Goal: Task Accomplishment & Management: Complete application form

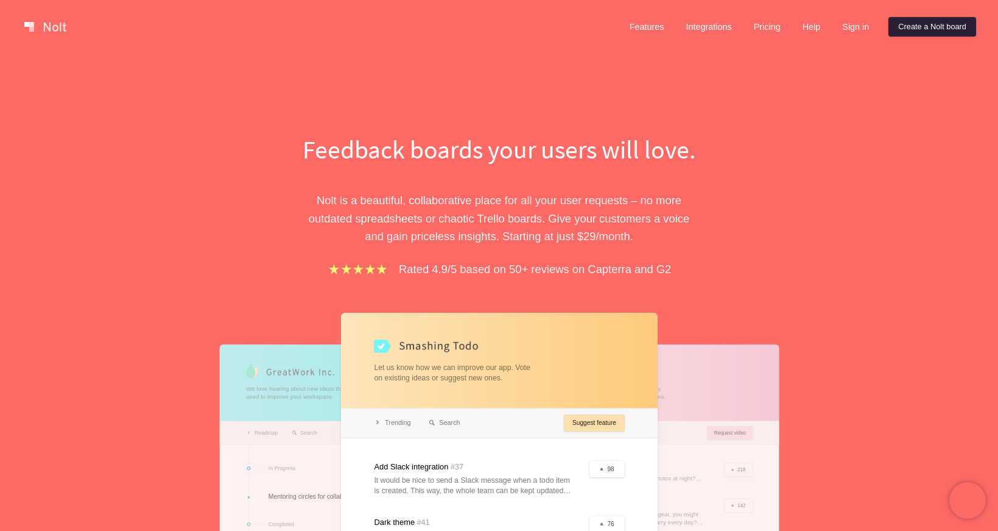
click at [922, 26] on link "Create a Nolt board" at bounding box center [933, 26] width 88 height 19
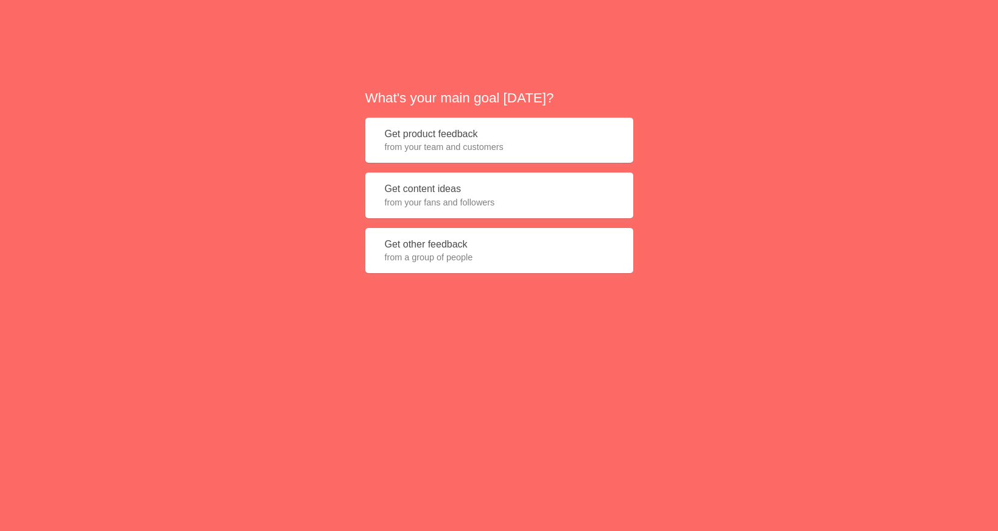
click at [553, 143] on span "from your team and customers" at bounding box center [499, 147] width 229 height 12
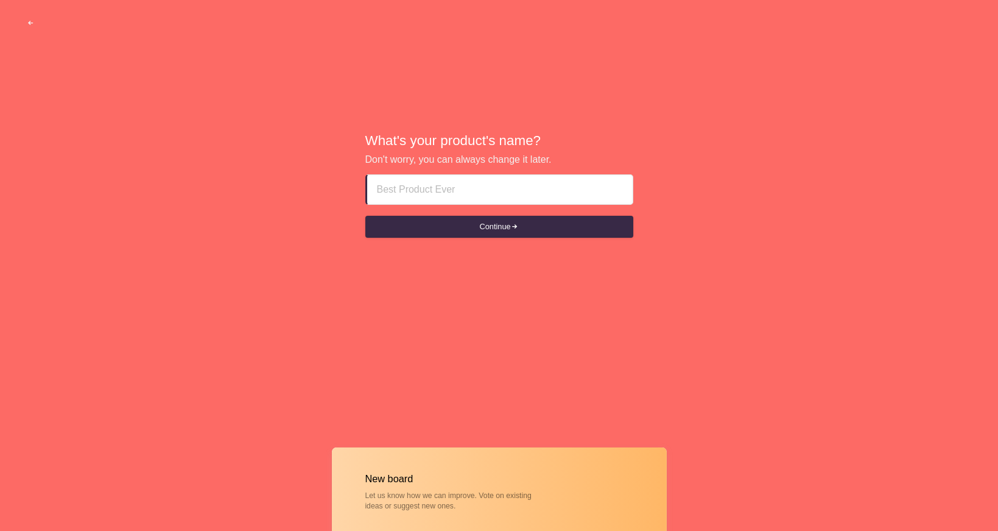
click at [503, 191] on input at bounding box center [500, 189] width 246 height 29
click at [525, 229] on button "Continue" at bounding box center [500, 227] width 268 height 22
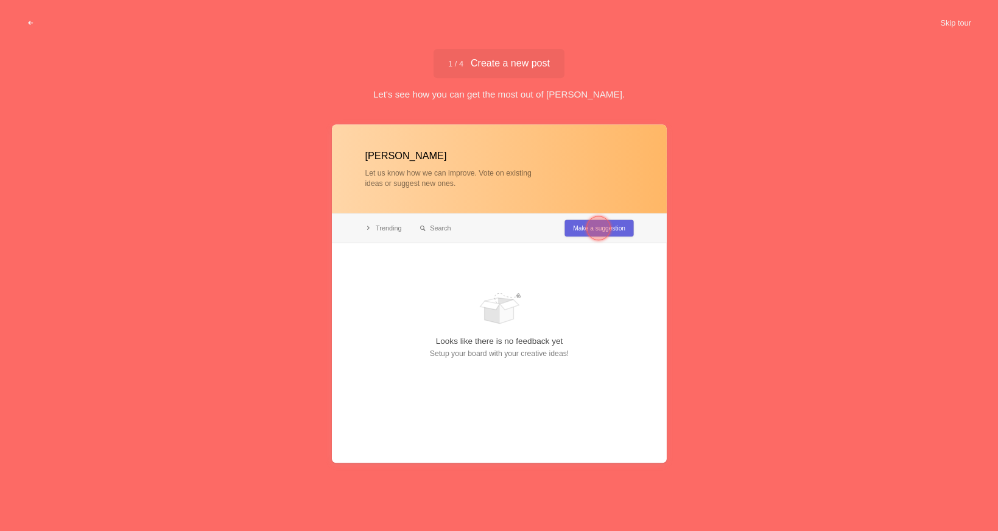
type input "Leonardo"
click at [572, 232] on div at bounding box center [499, 293] width 335 height 338
click at [601, 168] on div at bounding box center [499, 293] width 335 height 338
click at [515, 63] on span "1 / 4 Create a new post" at bounding box center [499, 63] width 102 height 10
click at [832, 172] on div "Leonardo Let us know how we can improve. Vote on existing ideas or suggest new …" at bounding box center [499, 323] width 998 height 406
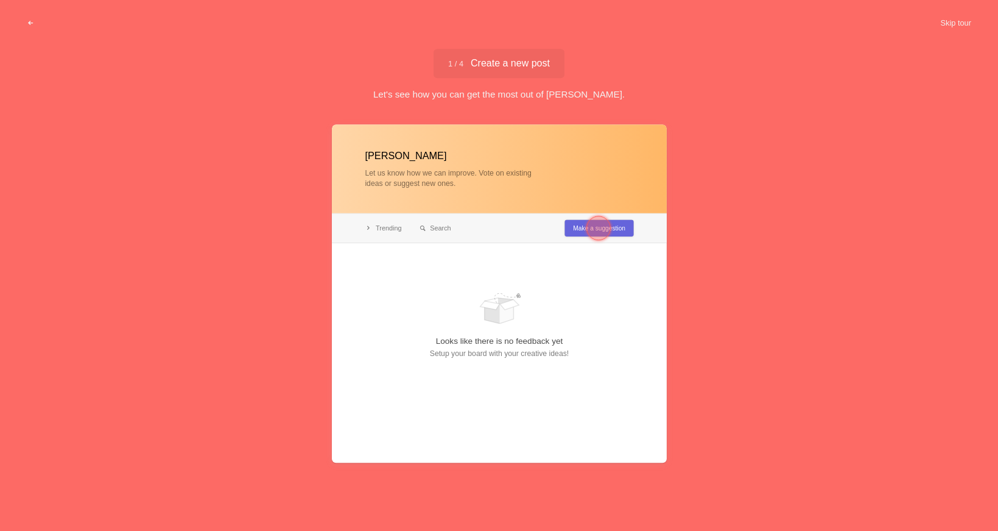
click at [608, 229] on div at bounding box center [599, 228] width 24 height 24
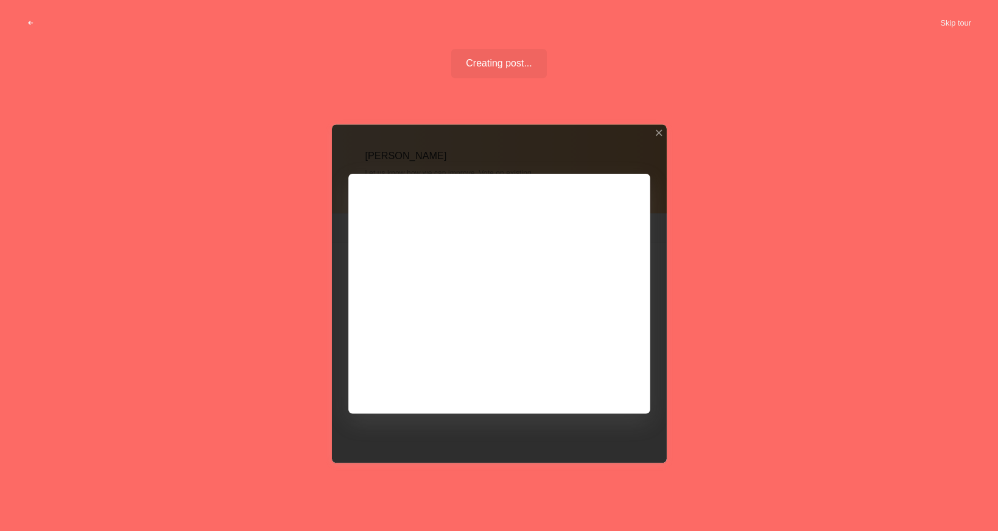
click at [608, 229] on div at bounding box center [499, 293] width 335 height 338
click at [463, 243] on div at bounding box center [499, 293] width 335 height 338
click at [478, 239] on div at bounding box center [499, 293] width 335 height 338
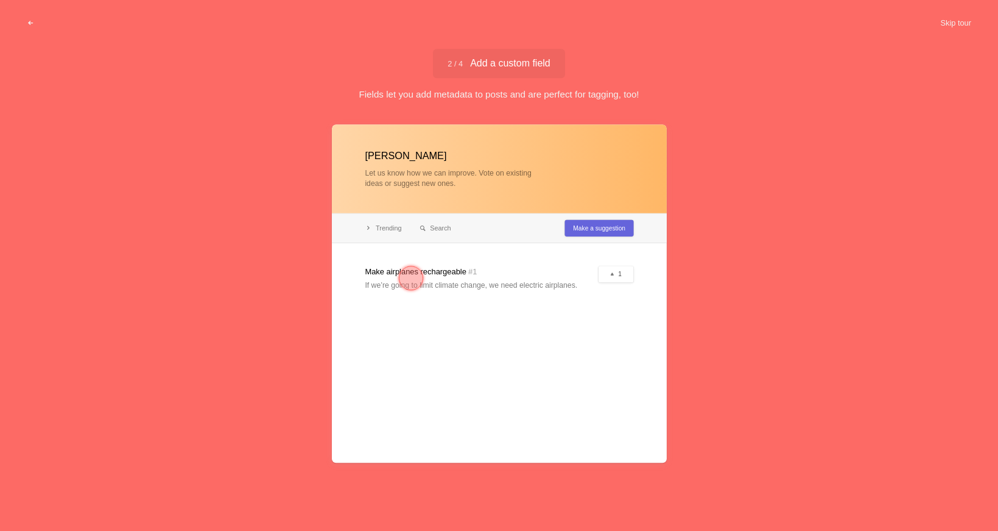
click at [392, 280] on div at bounding box center [411, 278] width 44 height 44
click at [535, 335] on div at bounding box center [499, 293] width 335 height 338
click at [445, 281] on div at bounding box center [499, 293] width 335 height 338
click at [408, 274] on div at bounding box center [411, 278] width 24 height 24
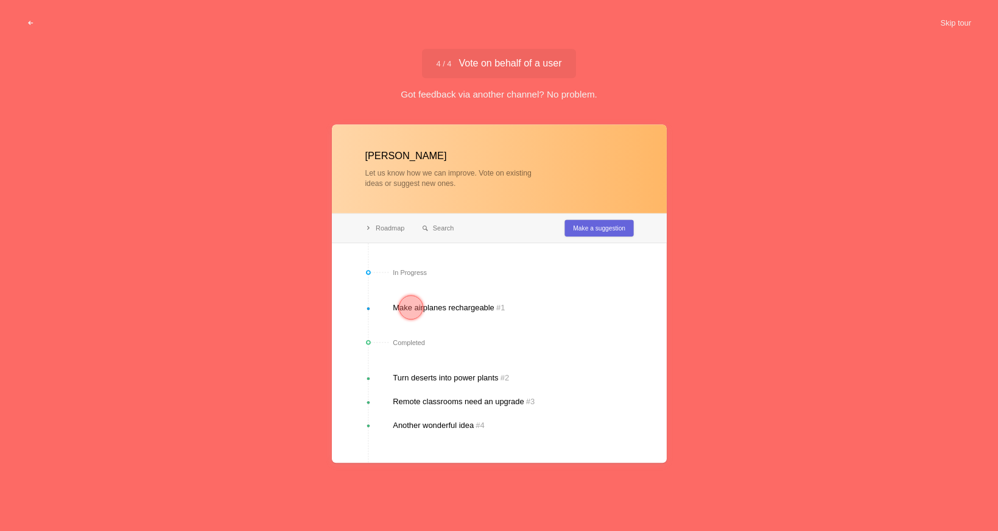
click at [459, 374] on div at bounding box center [499, 293] width 335 height 338
click at [466, 312] on div at bounding box center [499, 293] width 335 height 338
click at [467, 141] on div at bounding box center [499, 293] width 335 height 338
click at [486, 104] on div "4 / 4 Vote on behalf of a user Vote on behalf of a user Got feedback via anothe…" at bounding box center [499, 288] width 998 height 478
click at [482, 63] on span "4 / 4 Vote on behalf of a user" at bounding box center [499, 63] width 125 height 10
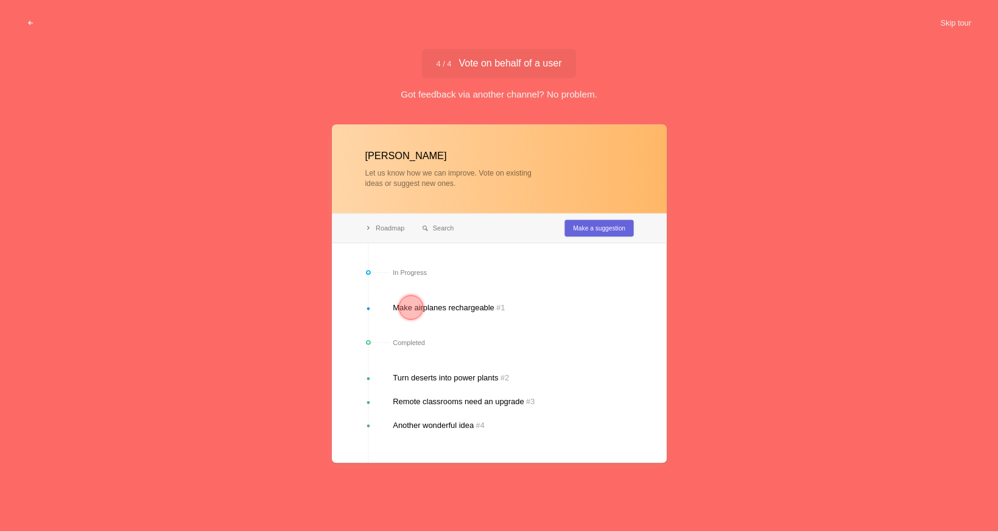
click at [500, 189] on div at bounding box center [499, 293] width 335 height 338
click at [497, 364] on div at bounding box center [499, 293] width 335 height 338
click at [415, 304] on div at bounding box center [411, 307] width 24 height 24
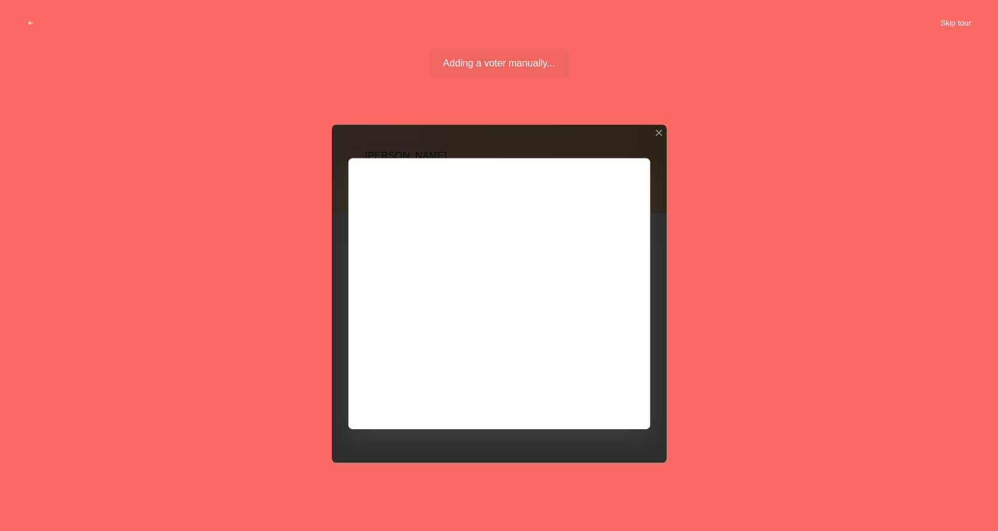
click at [961, 26] on button "Skip tour" at bounding box center [956, 23] width 60 height 22
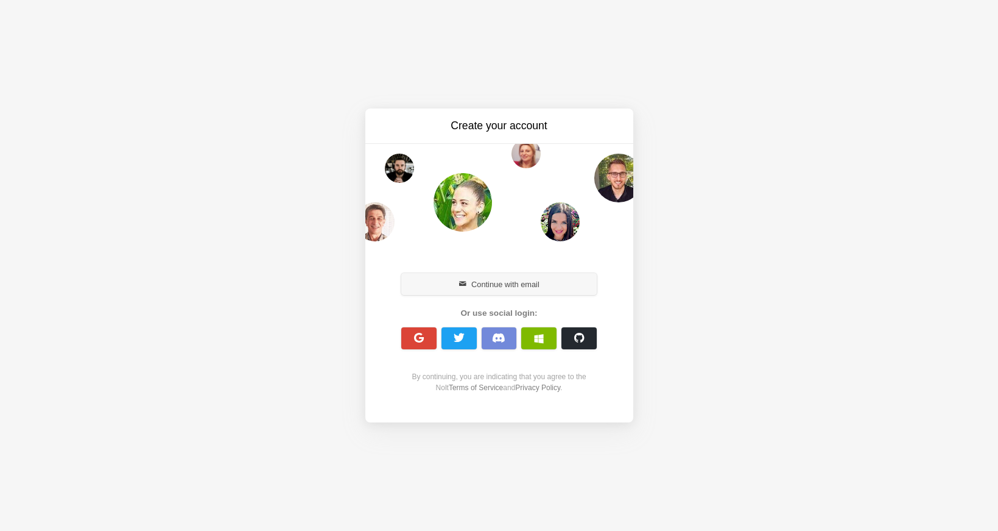
click at [504, 283] on button "Continue with email" at bounding box center [499, 284] width 196 height 22
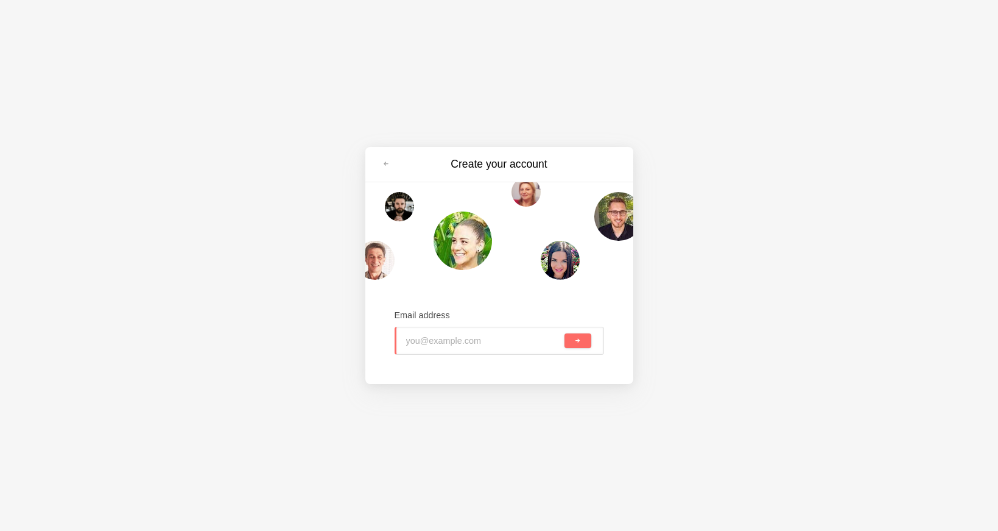
click at [449, 336] on input "email" at bounding box center [484, 340] width 157 height 27
type input "david@leonardo.ai"
click at [575, 342] on span "submit" at bounding box center [577, 340] width 7 height 7
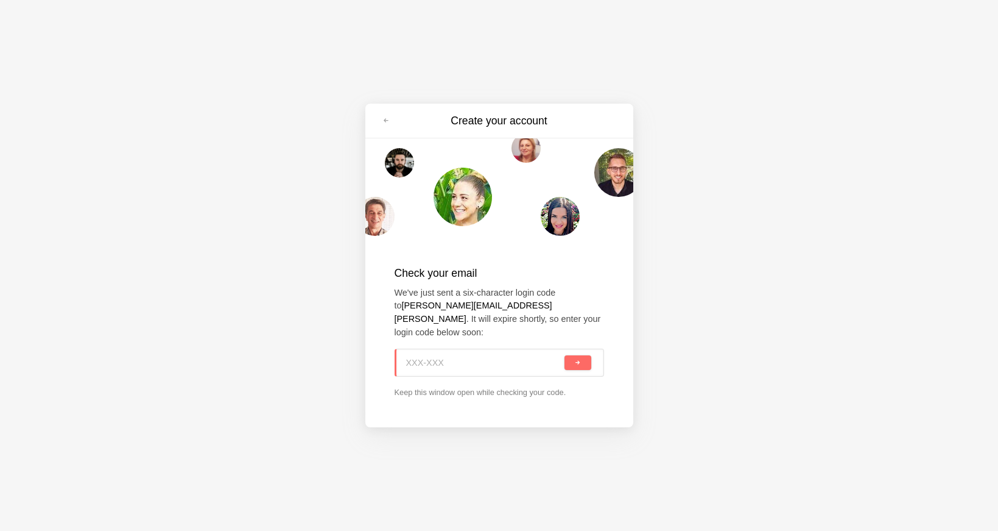
paste input "B20-ZDR"
type input "B20-ZDR"
click at [565, 361] on div "B20-ZDR" at bounding box center [500, 362] width 210 height 28
click at [577, 361] on button "submit" at bounding box center [578, 362] width 26 height 15
